Goal: Transaction & Acquisition: Purchase product/service

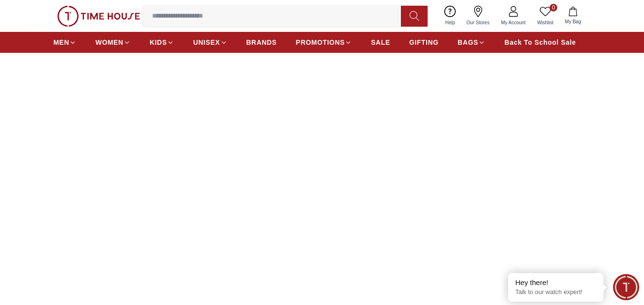
scroll to position [95, 0]
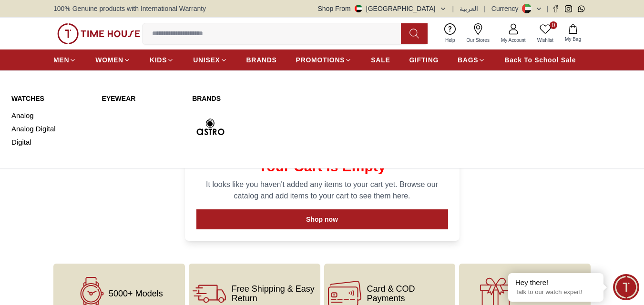
click at [30, 100] on link "WATCHES" at bounding box center [50, 99] width 79 height 10
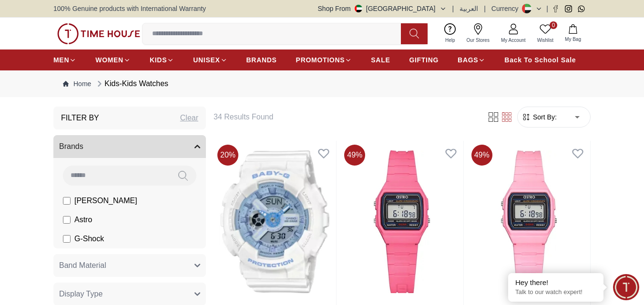
click at [549, 119] on span "Sort By:" at bounding box center [544, 117] width 26 height 10
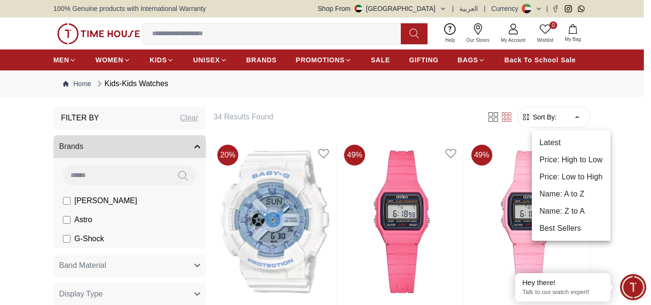
click at [569, 177] on li "Price: Low to High" at bounding box center [571, 177] width 79 height 17
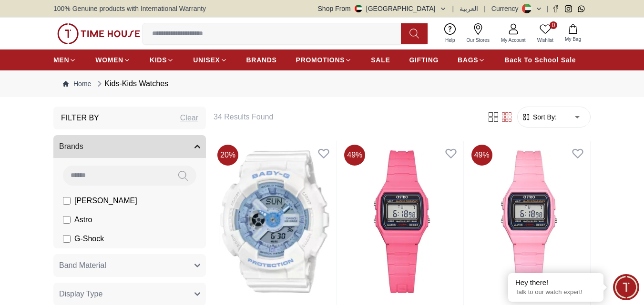
type input "*"
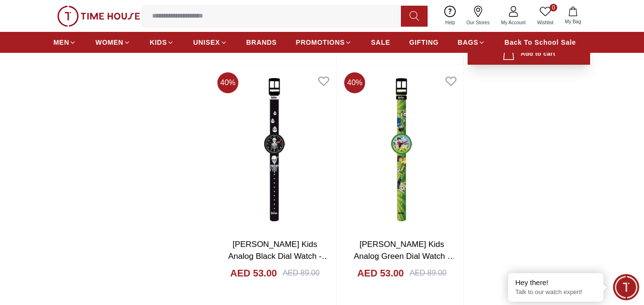
scroll to position [1572, 0]
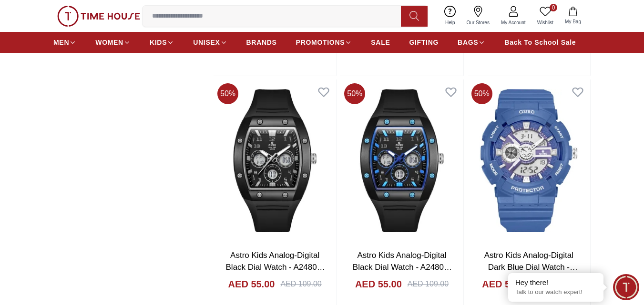
scroll to position [2287, 0]
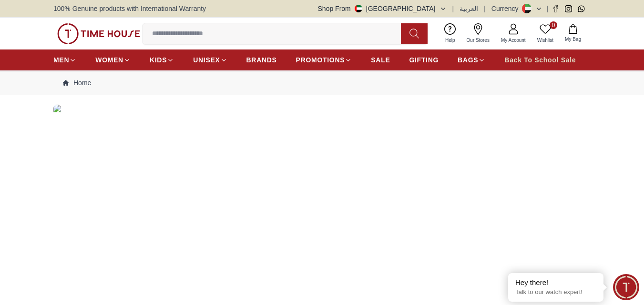
click at [528, 60] on span "Back To School Sale" at bounding box center [539, 60] width 71 height 10
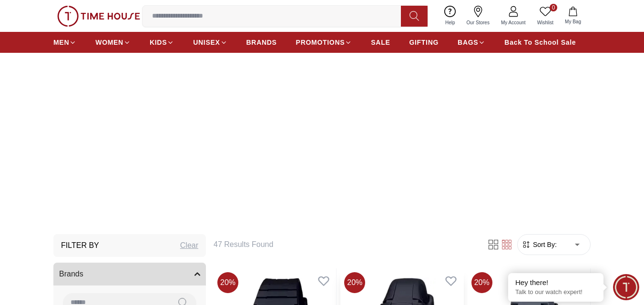
scroll to position [191, 0]
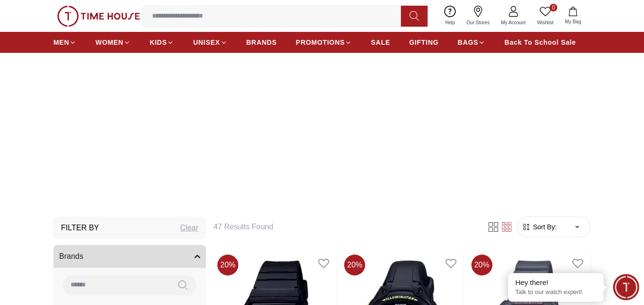
click at [549, 223] on span "Sort By:" at bounding box center [544, 228] width 26 height 10
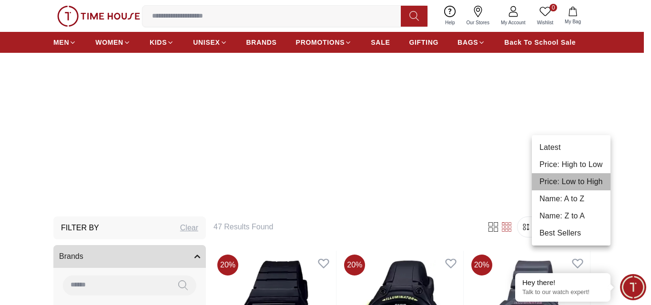
click at [571, 185] on li "Price: Low to High" at bounding box center [571, 181] width 79 height 17
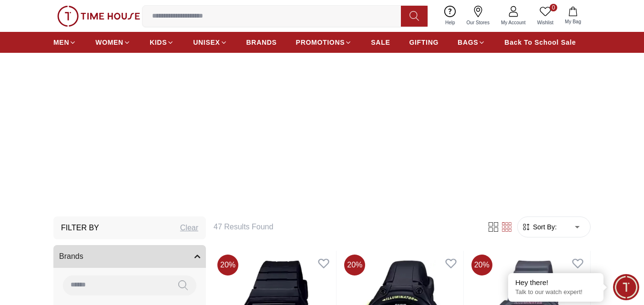
type input "*"
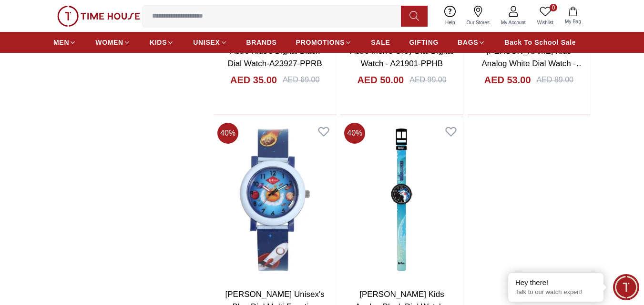
scroll to position [1811, 0]
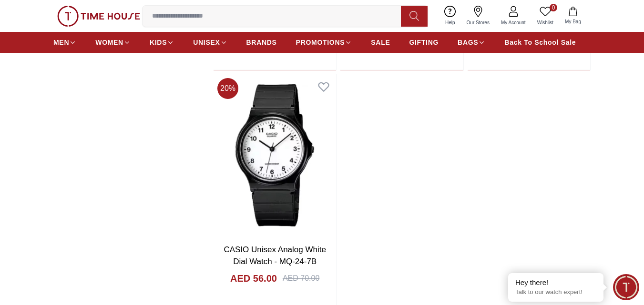
scroll to position [3622, 0]
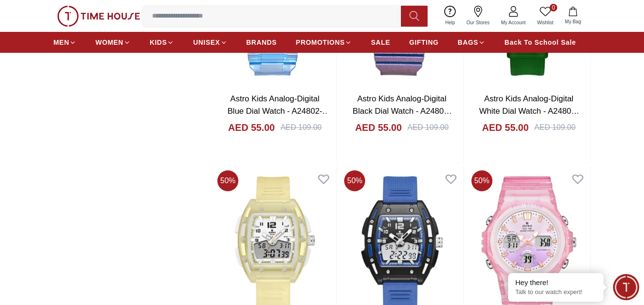
scroll to position [2573, 0]
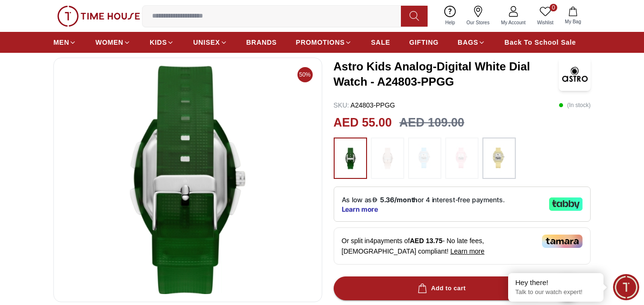
scroll to position [191, 0]
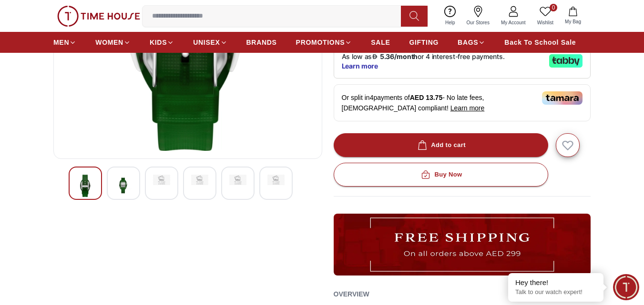
click at [119, 190] on img at bounding box center [123, 186] width 17 height 22
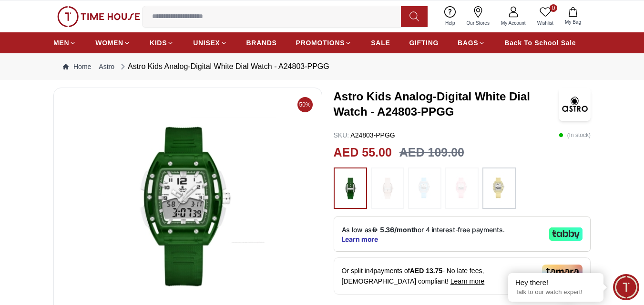
scroll to position [0, 0]
